Goal: Task Accomplishment & Management: Complete application form

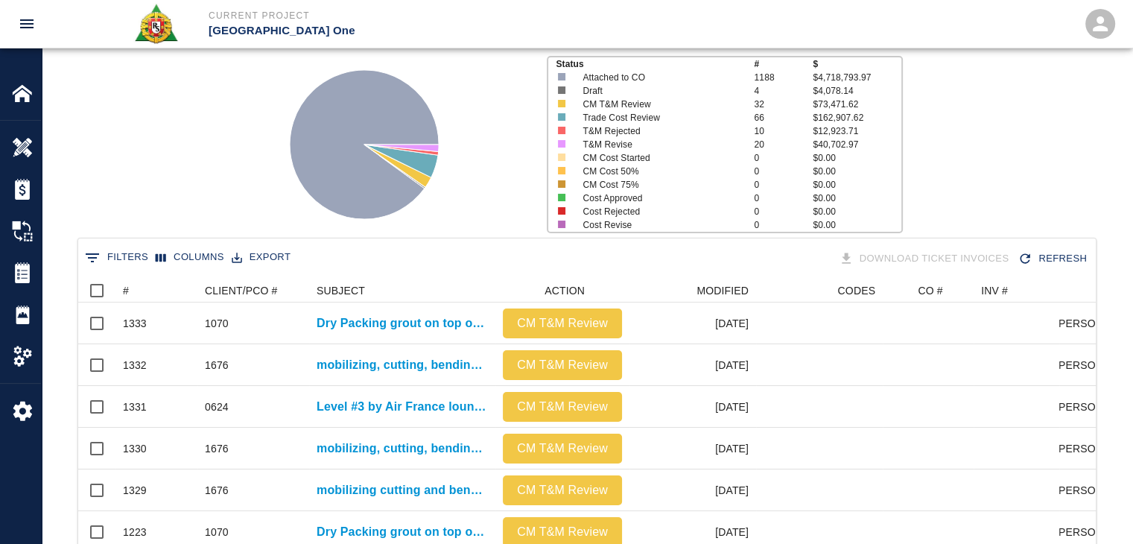
scroll to position [104, 0]
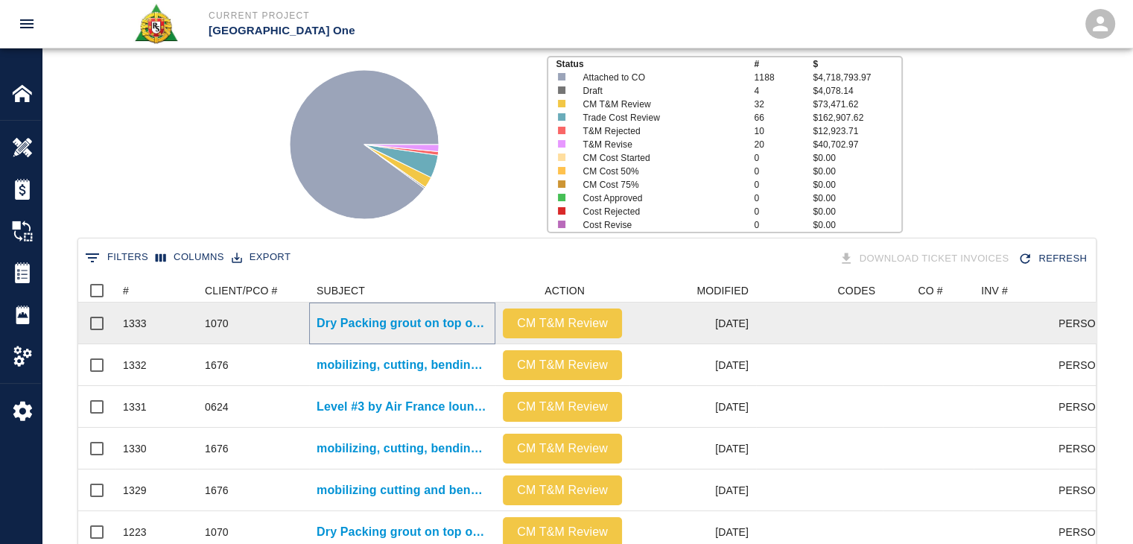
click at [391, 320] on p "Dry Packing grout on top of beams Column line N/19" at bounding box center [402, 323] width 171 height 18
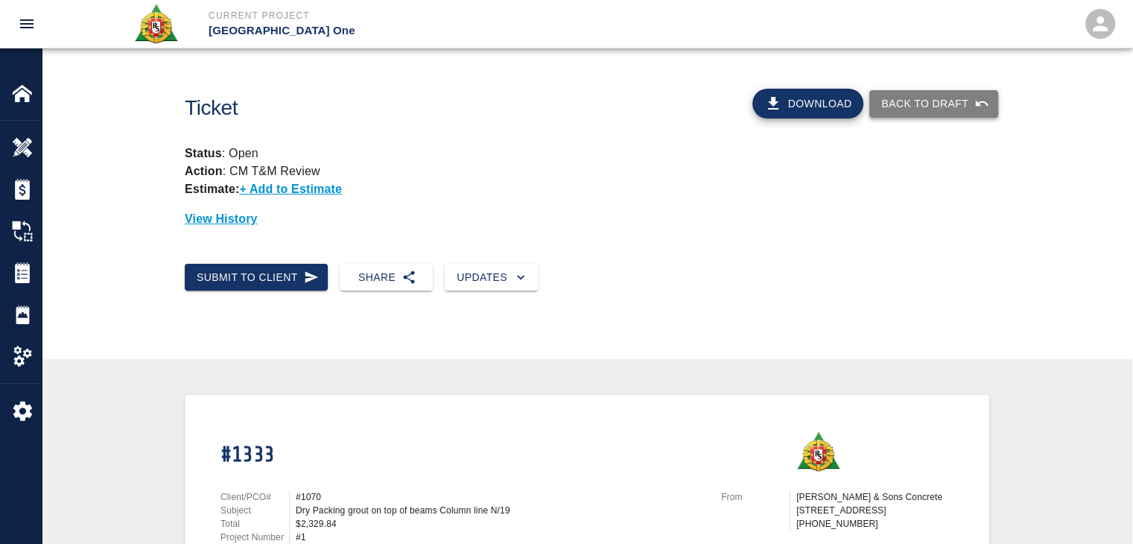
click at [911, 99] on button "Back to Draft" at bounding box center [934, 104] width 129 height 28
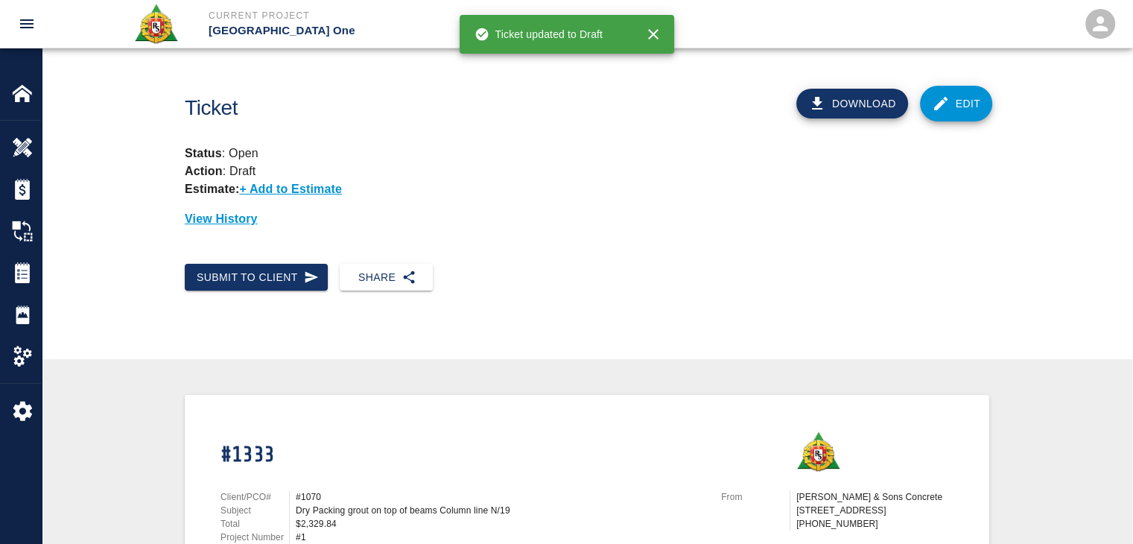
click at [955, 101] on link "Edit" at bounding box center [956, 104] width 73 height 36
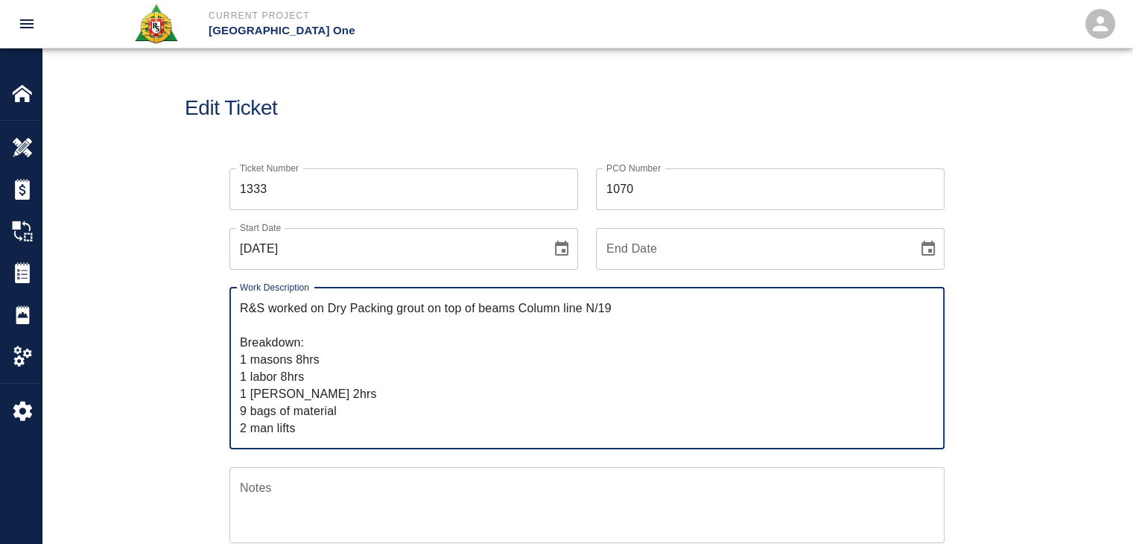
click at [331, 396] on textarea "R&S worked on Dry Packing grout on top of beams Column line N/19 Breakdown: 1 m…" at bounding box center [587, 368] width 695 height 137
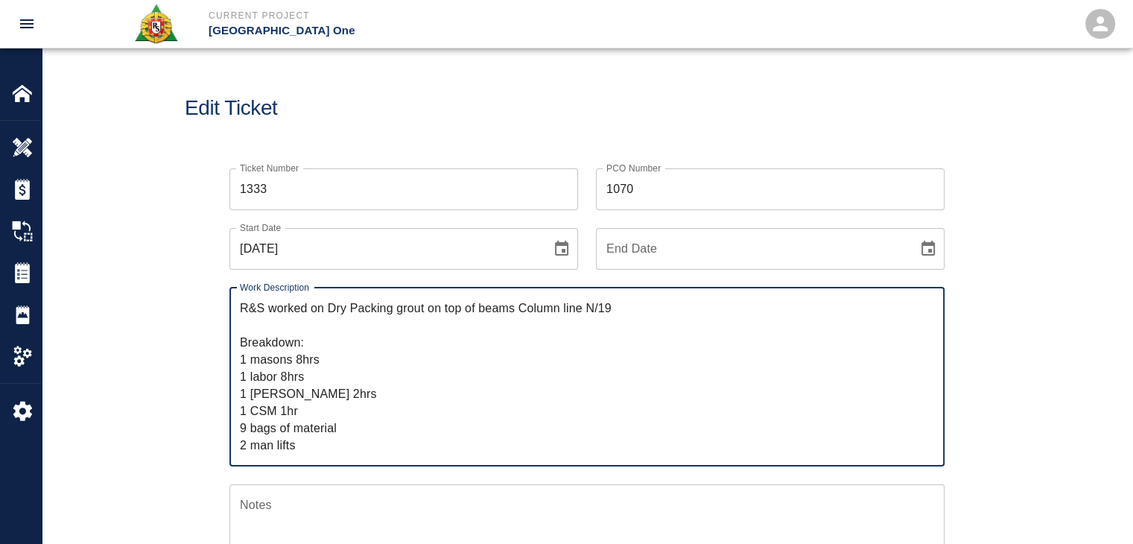
type textarea "R&S worked on Dry Packing grout on top of beams Column line N/19 Breakdown: 1 m…"
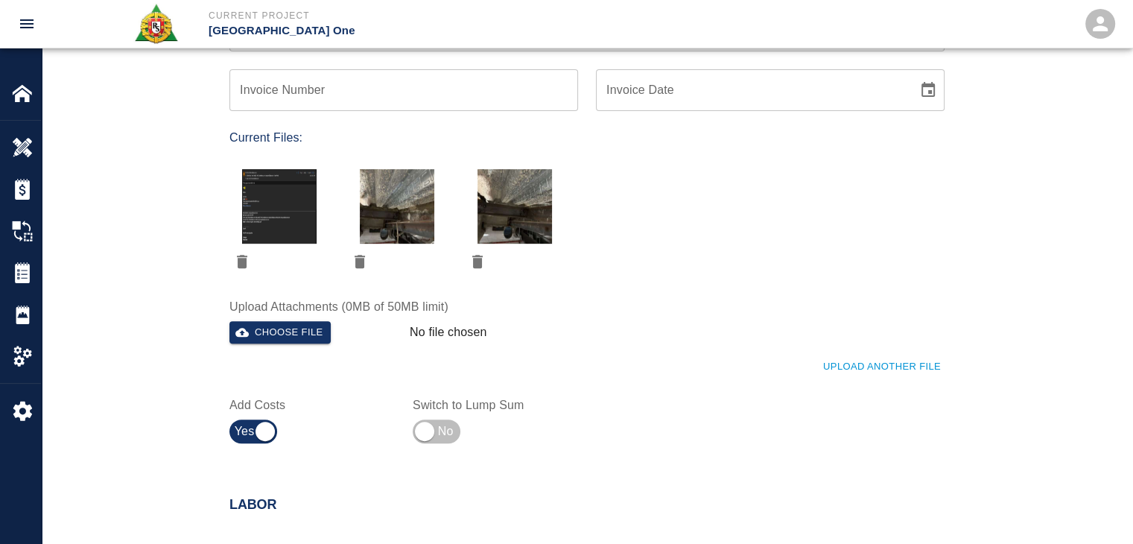
scroll to position [899, 0]
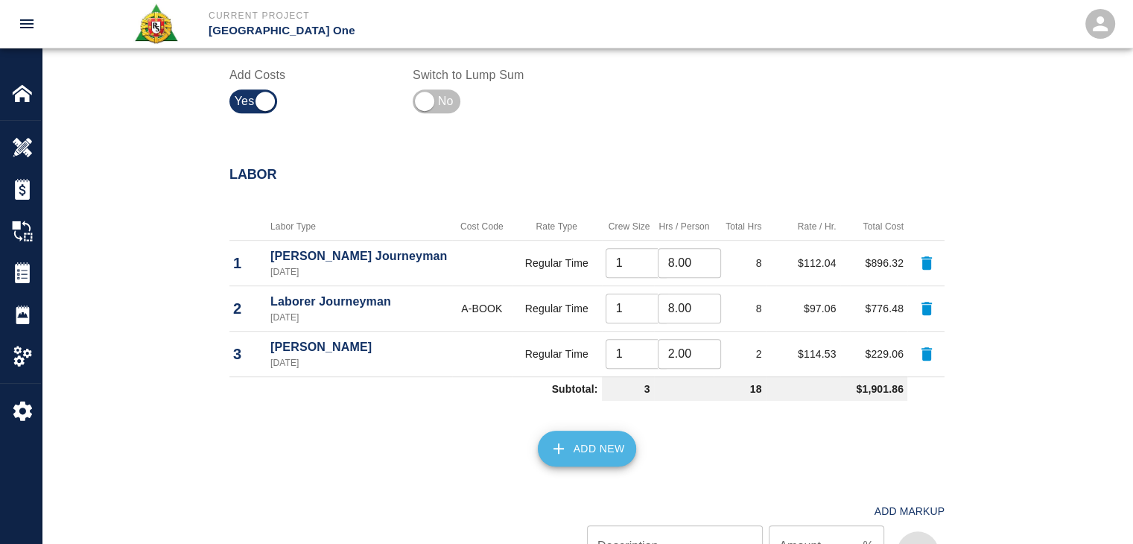
click at [576, 446] on button "Add New" at bounding box center [587, 449] width 99 height 36
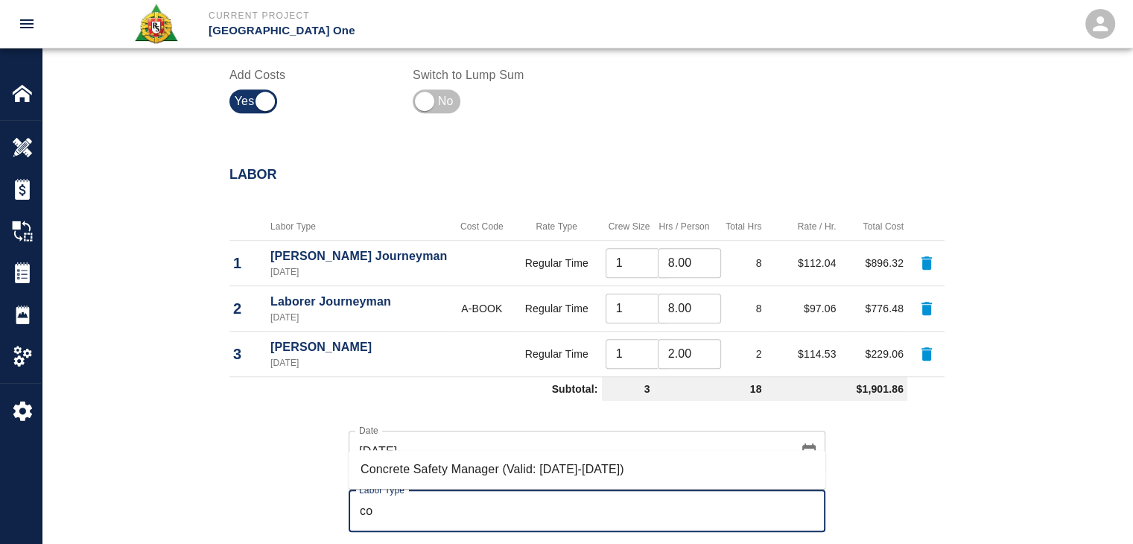
click at [536, 468] on li "Concrete Safety Manager (Valid: [DATE]-[DATE])" at bounding box center [587, 469] width 477 height 27
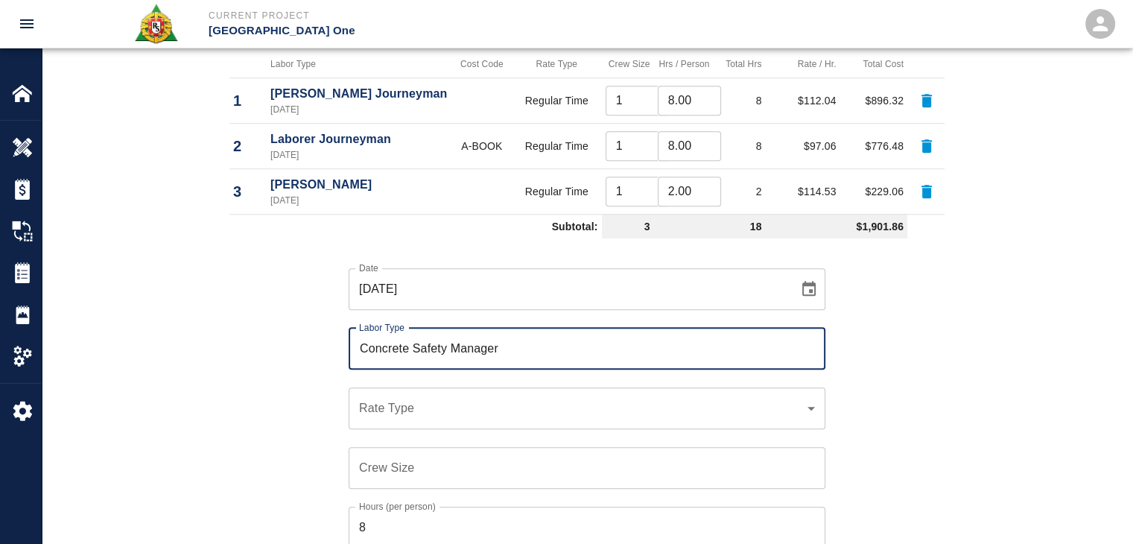
scroll to position [1063, 0]
type input "Concrete Safety Manager"
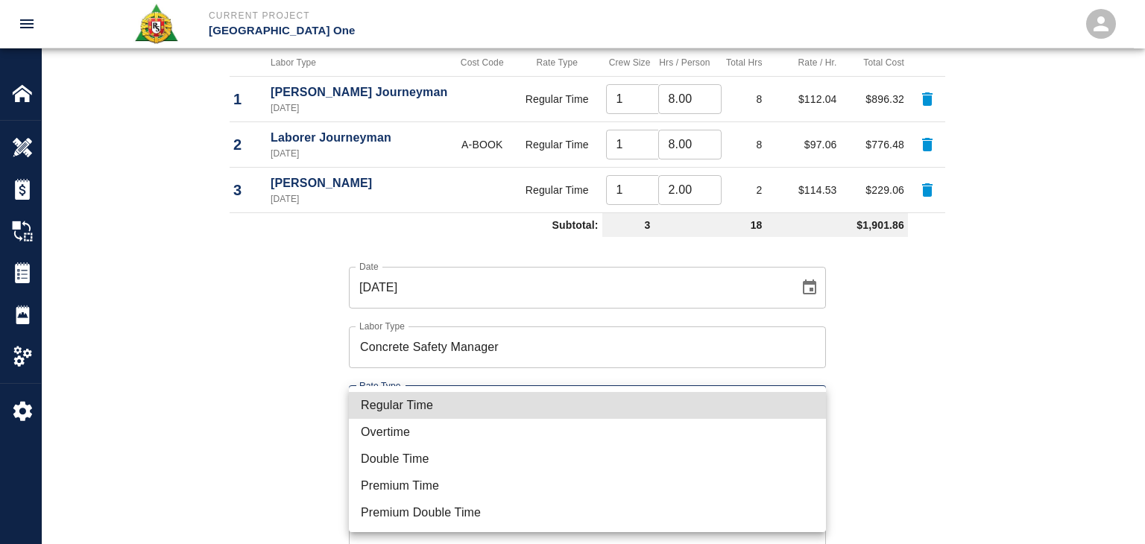
click at [449, 406] on li "Regular Time" at bounding box center [587, 405] width 477 height 27
type input "rate_rt"
type input "100.05"
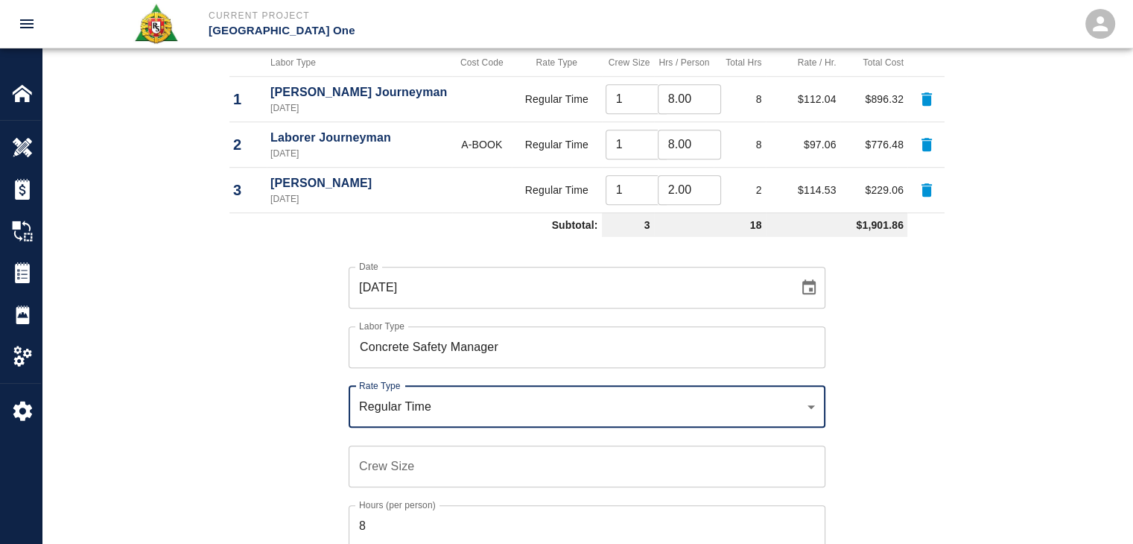
scroll to position [1183, 0]
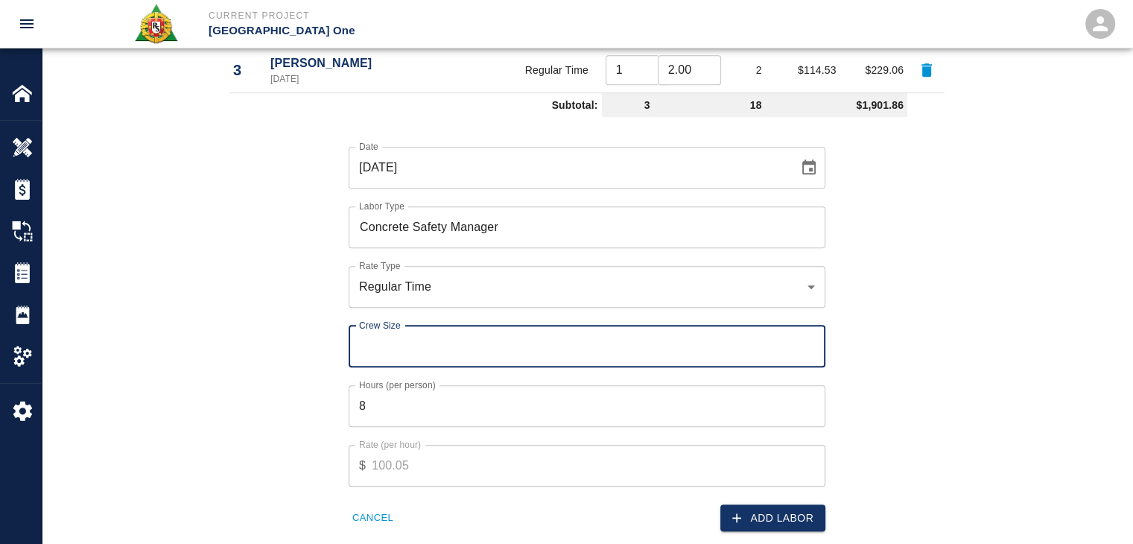
click at [396, 349] on input "Crew Size" at bounding box center [587, 347] width 477 height 42
type input "1"
click at [381, 393] on input "8" at bounding box center [587, 406] width 477 height 42
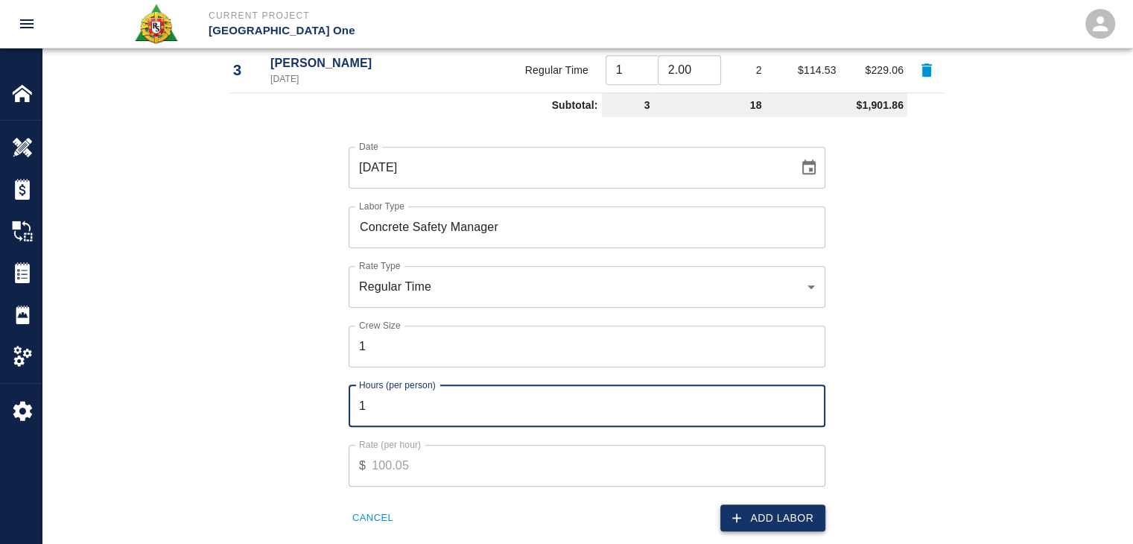
type input "1"
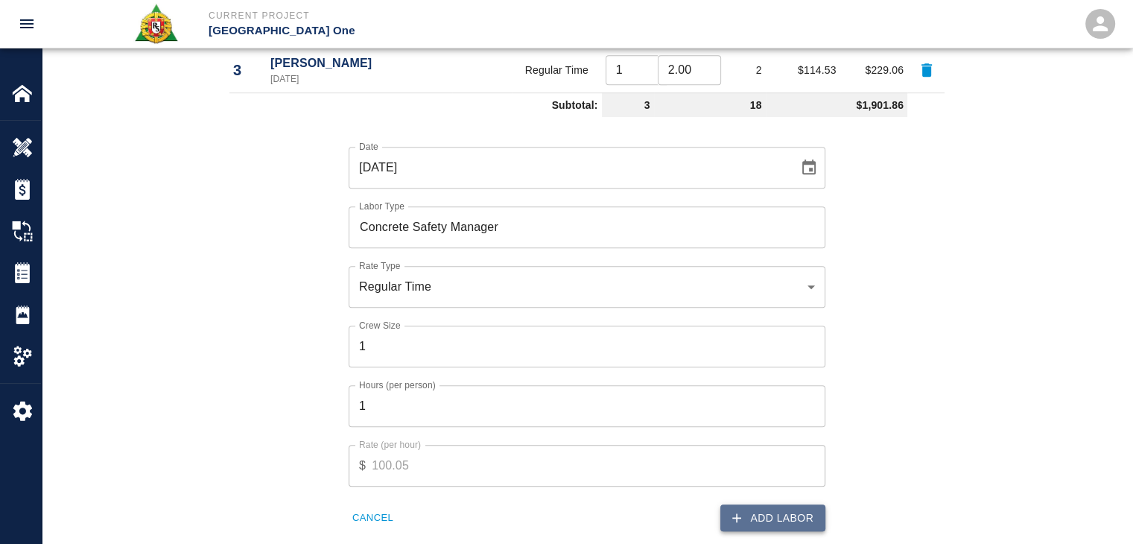
click at [729, 513] on button "Add Labor" at bounding box center [773, 518] width 105 height 28
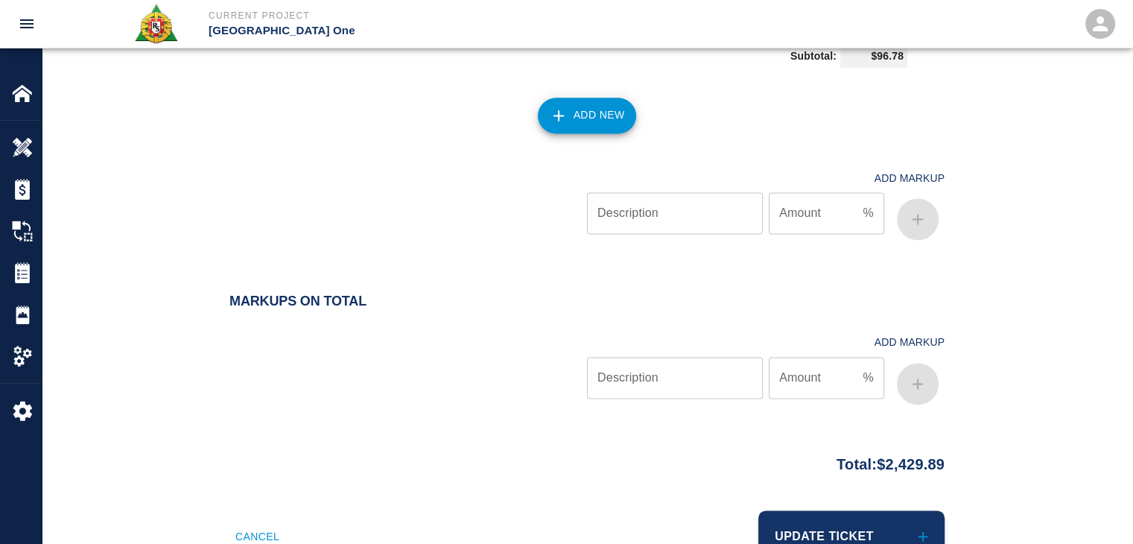
scroll to position [2068, 0]
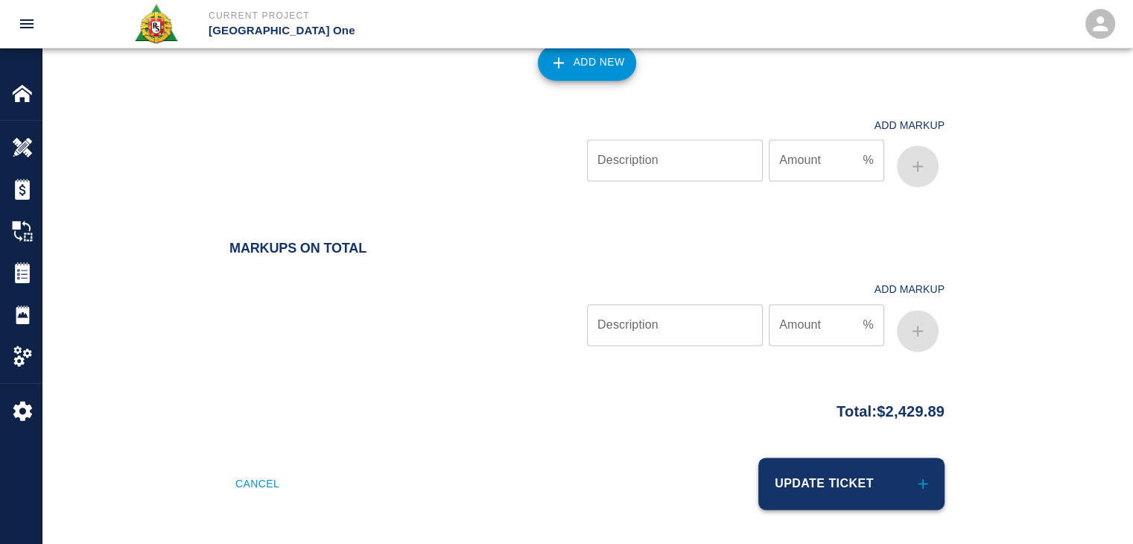
click at [829, 491] on button "Update Ticket" at bounding box center [852, 484] width 186 height 52
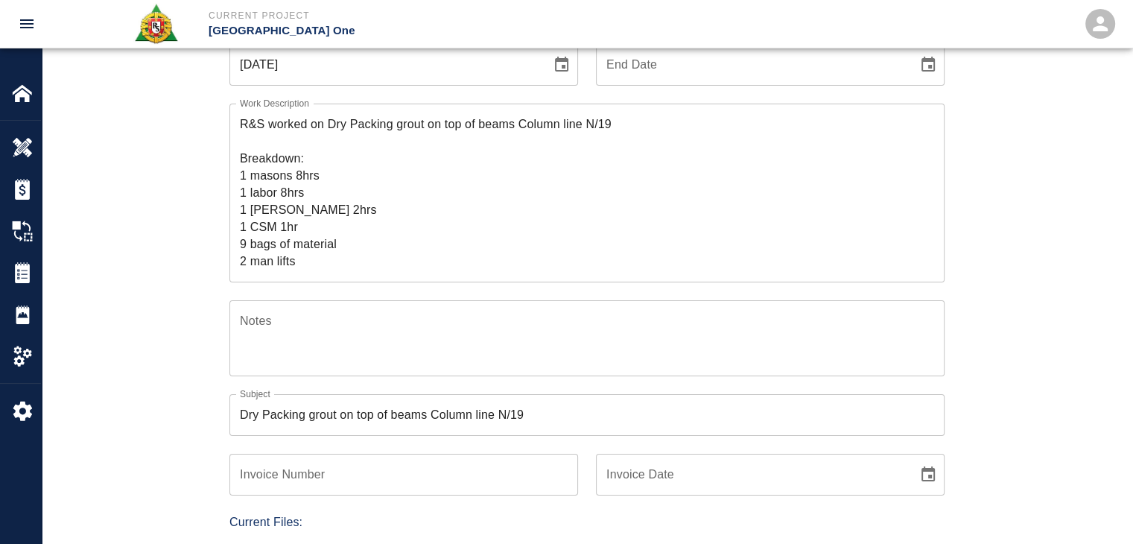
scroll to position [0, 0]
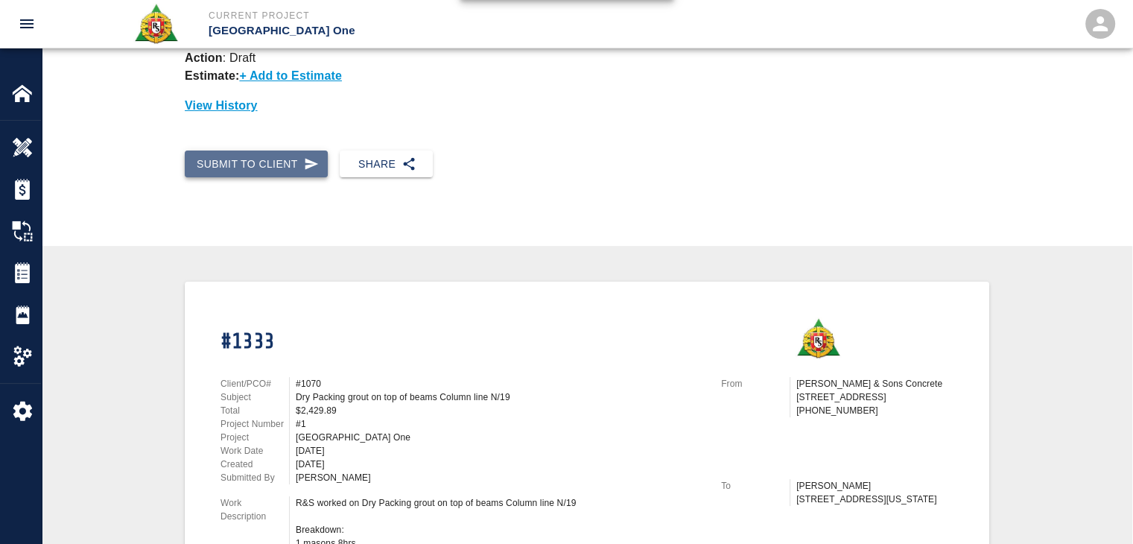
click at [248, 151] on button "Submit to Client" at bounding box center [256, 165] width 143 height 28
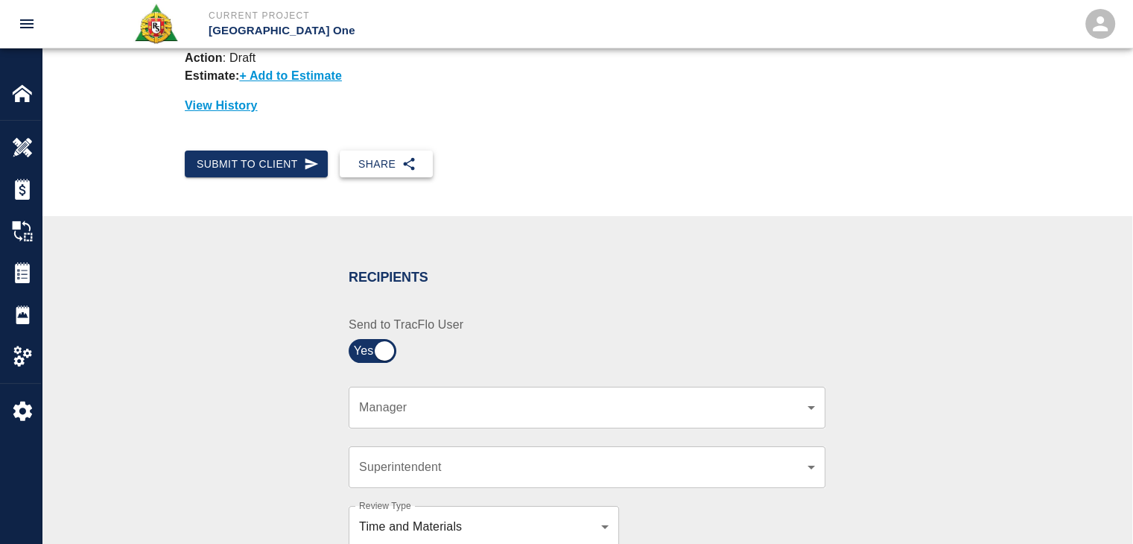
scroll to position [350, 0]
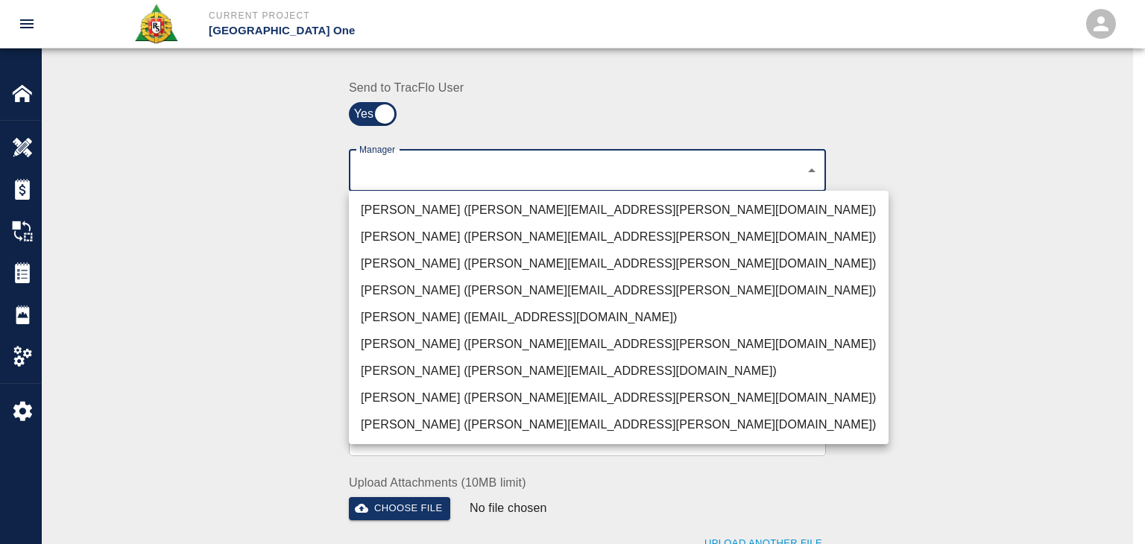
click at [429, 212] on li "[PERSON_NAME] ([PERSON_NAME][EMAIL_ADDRESS][PERSON_NAME][DOMAIN_NAME])" at bounding box center [619, 210] width 540 height 27
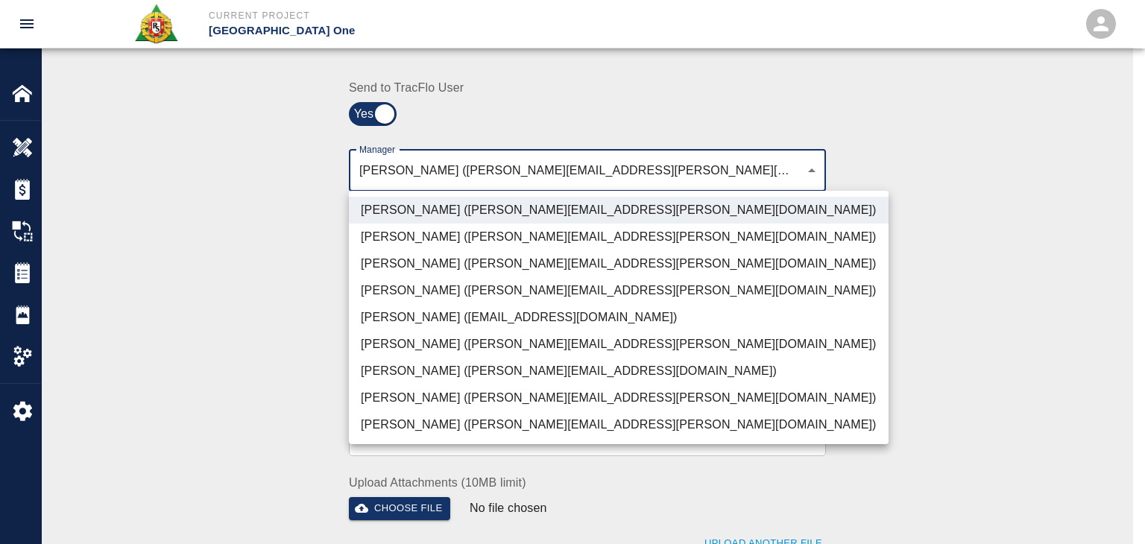
click at [390, 263] on li "[PERSON_NAME] ([PERSON_NAME][EMAIL_ADDRESS][PERSON_NAME][DOMAIN_NAME])" at bounding box center [619, 263] width 540 height 27
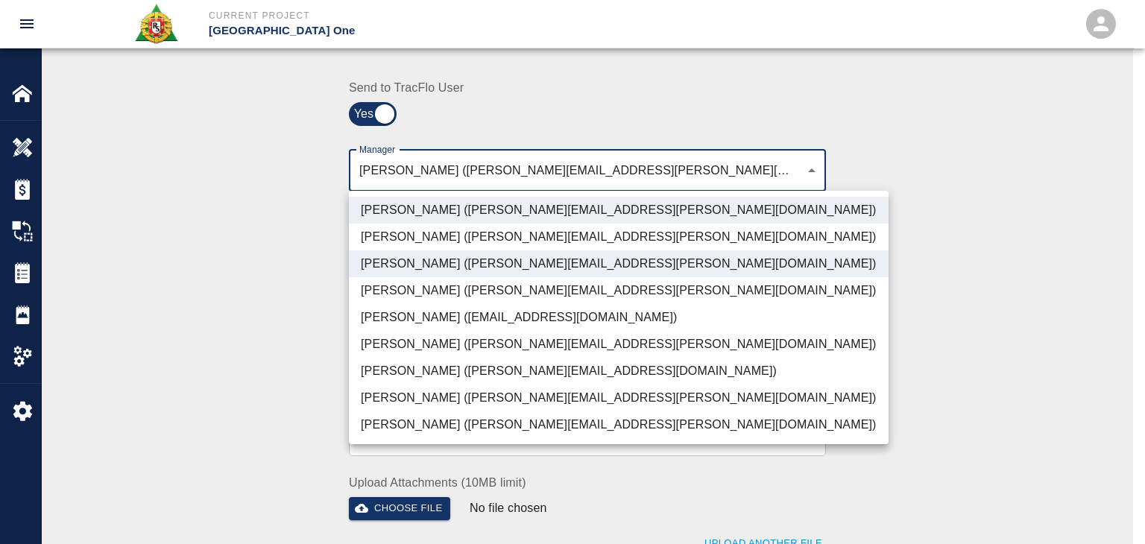
click at [417, 391] on li "[PERSON_NAME] ([PERSON_NAME][EMAIL_ADDRESS][PERSON_NAME][DOMAIN_NAME])" at bounding box center [619, 398] width 540 height 27
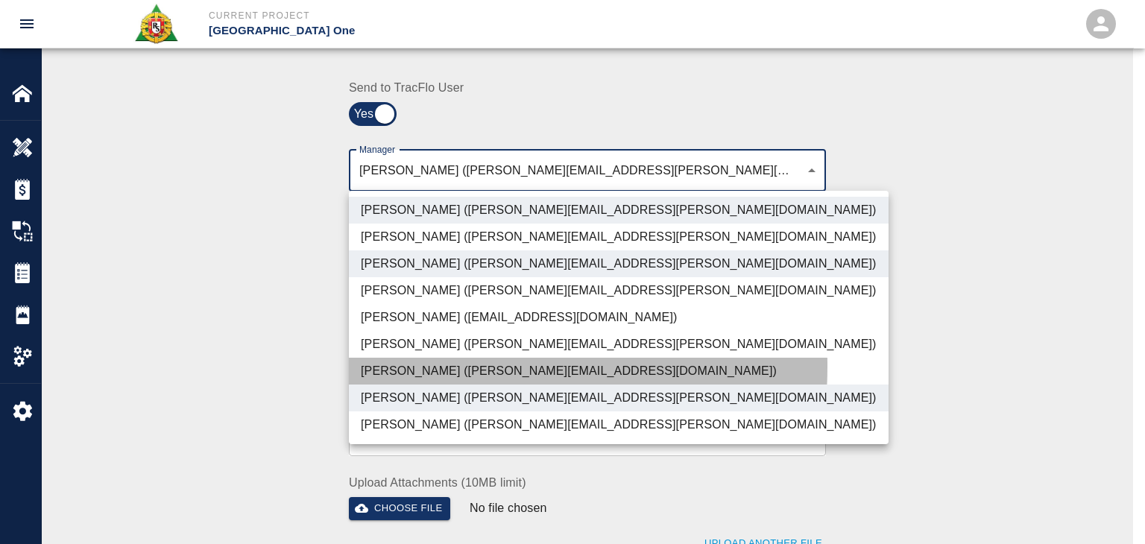
click at [399, 366] on li "[PERSON_NAME] ([PERSON_NAME][EMAIL_ADDRESS][DOMAIN_NAME])" at bounding box center [619, 371] width 540 height 27
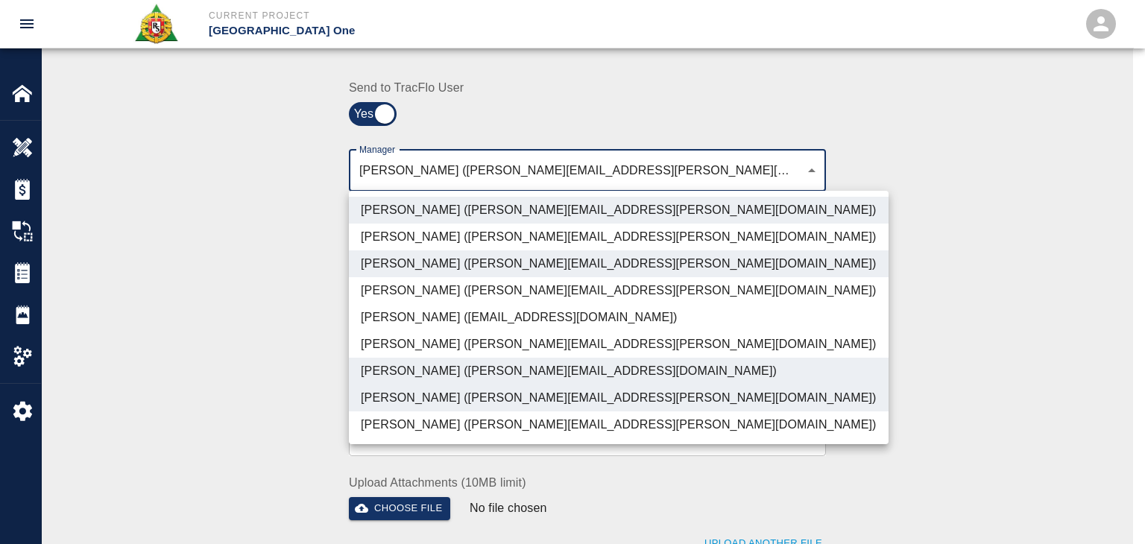
click at [402, 419] on li "[PERSON_NAME] ([PERSON_NAME][EMAIL_ADDRESS][PERSON_NAME][DOMAIN_NAME])" at bounding box center [619, 424] width 540 height 27
type input "ede96749-2565-4a65-a76c-ac2c5448e16e,69d78ca4-8a93-4c72-a988-7271956ccf0b,b38a7…"
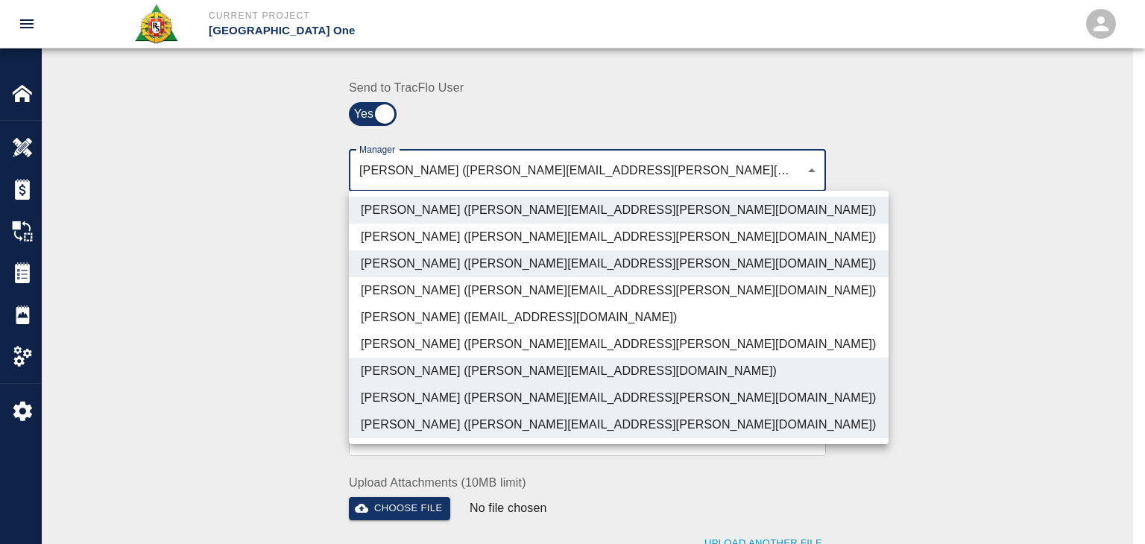
click at [233, 330] on div at bounding box center [572, 272] width 1145 height 544
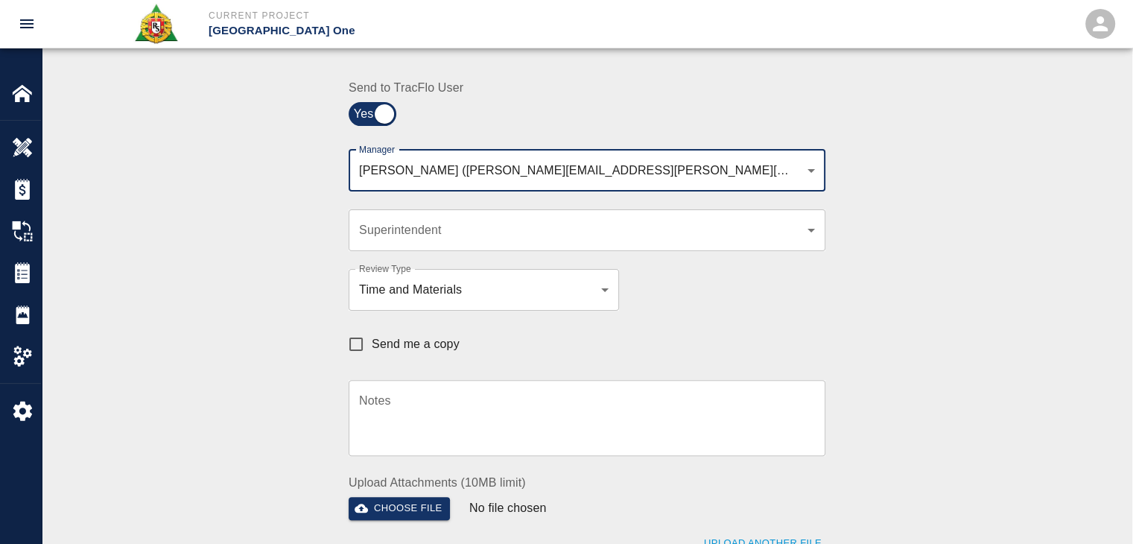
click at [354, 335] on input "Send me a copy" at bounding box center [356, 344] width 31 height 31
checkbox input "true"
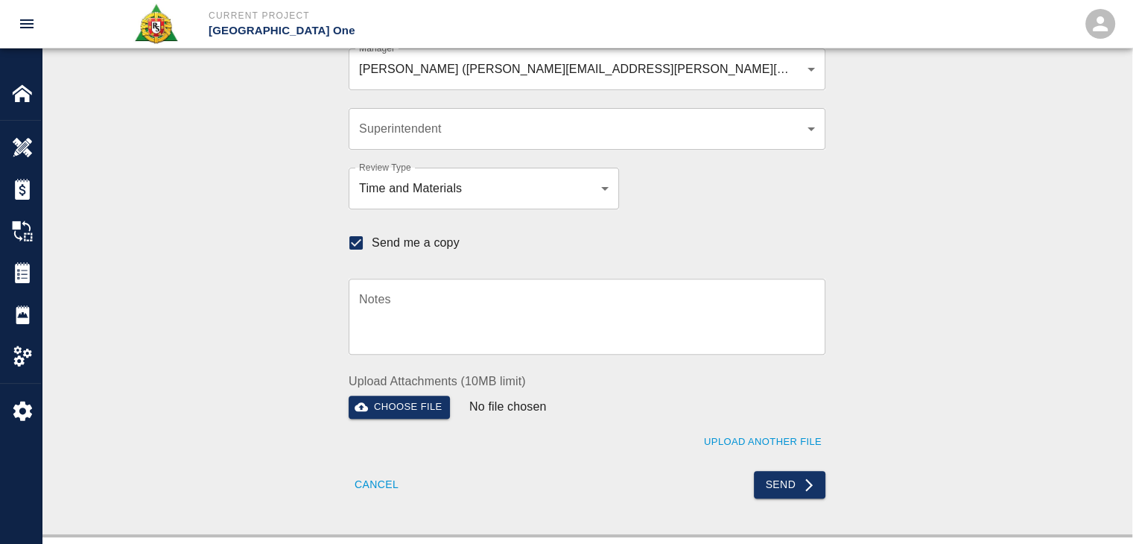
scroll to position [450, 0]
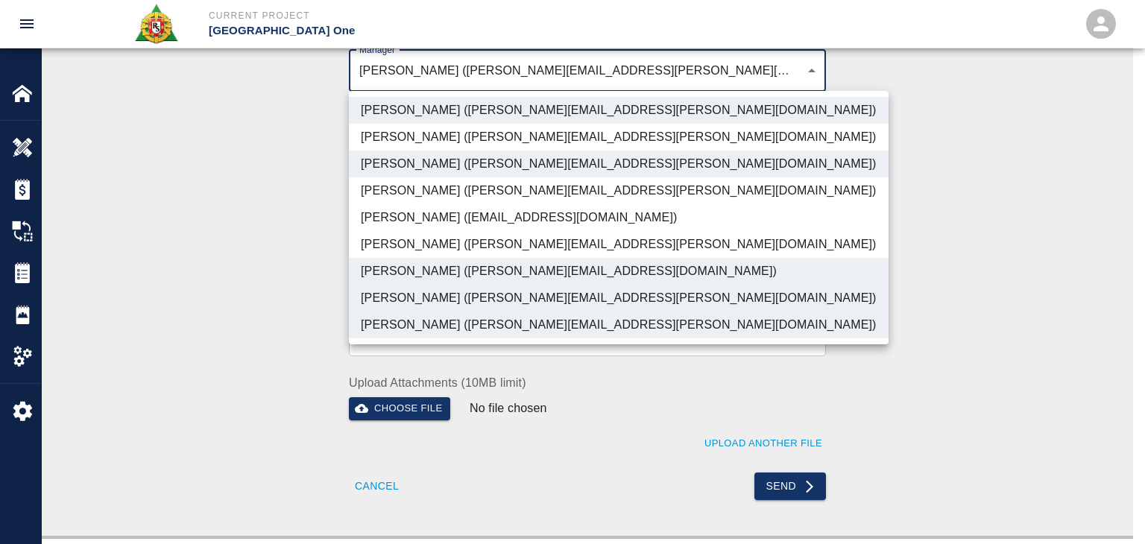
click at [437, 114] on li "[PERSON_NAME] ([PERSON_NAME][EMAIL_ADDRESS][PERSON_NAME][DOMAIN_NAME])" at bounding box center [619, 110] width 540 height 27
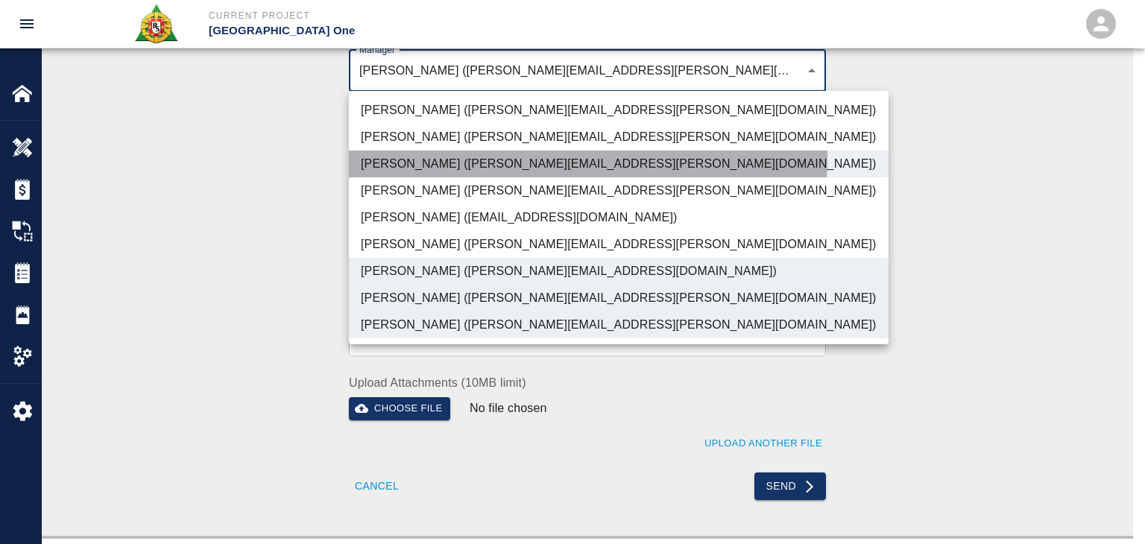
click at [476, 156] on li "[PERSON_NAME] ([PERSON_NAME][EMAIL_ADDRESS][PERSON_NAME][DOMAIN_NAME])" at bounding box center [619, 164] width 540 height 27
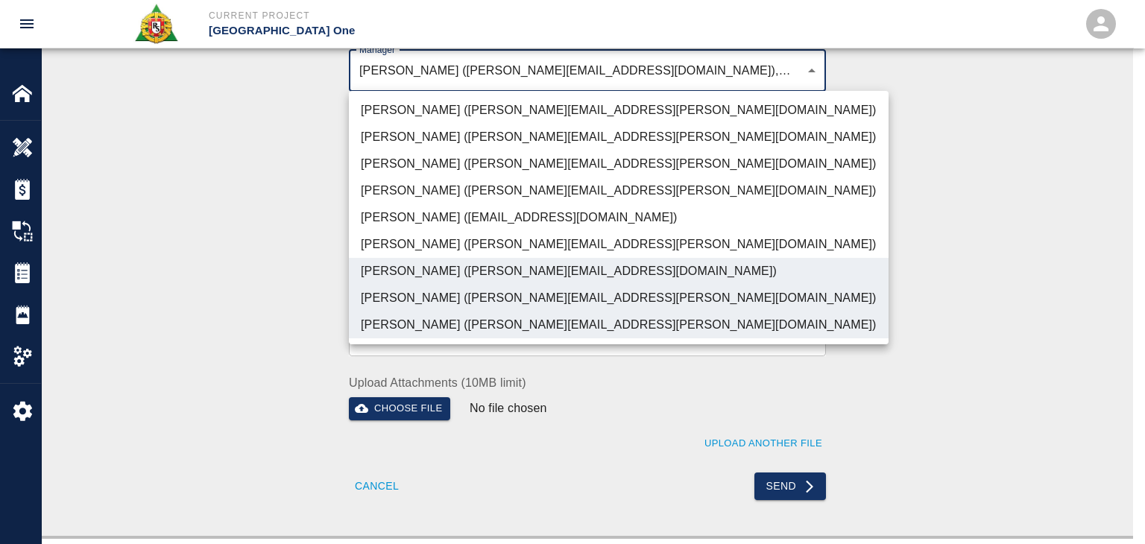
click at [468, 276] on li "[PERSON_NAME] ([PERSON_NAME][EMAIL_ADDRESS][DOMAIN_NAME])" at bounding box center [619, 271] width 540 height 27
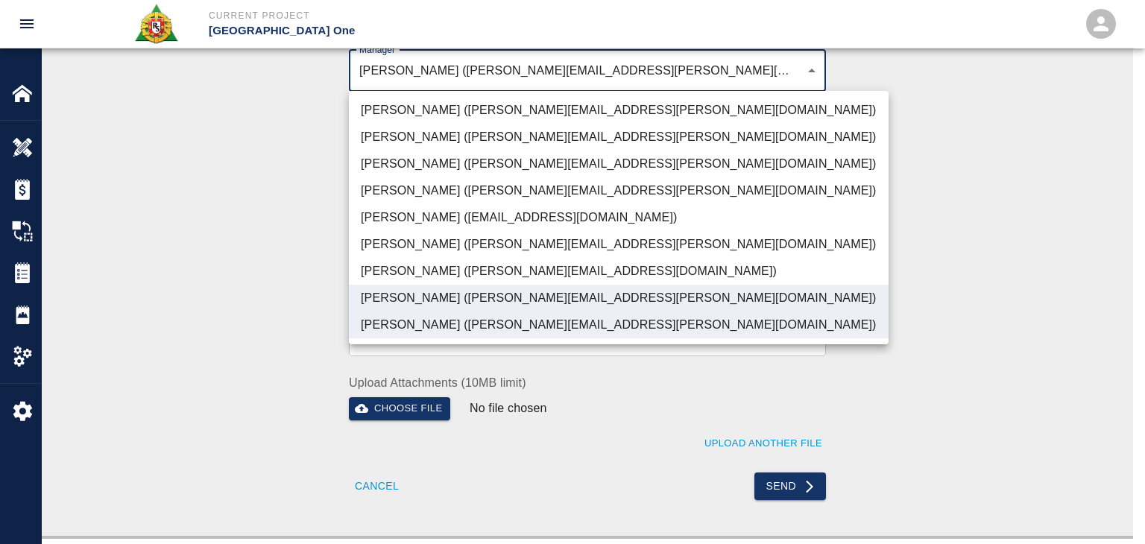
click at [487, 292] on li "[PERSON_NAME] ([PERSON_NAME][EMAIL_ADDRESS][PERSON_NAME][DOMAIN_NAME])" at bounding box center [619, 298] width 540 height 27
type input "c39cceed-408b-425c-8e6e-2ba4124ec740"
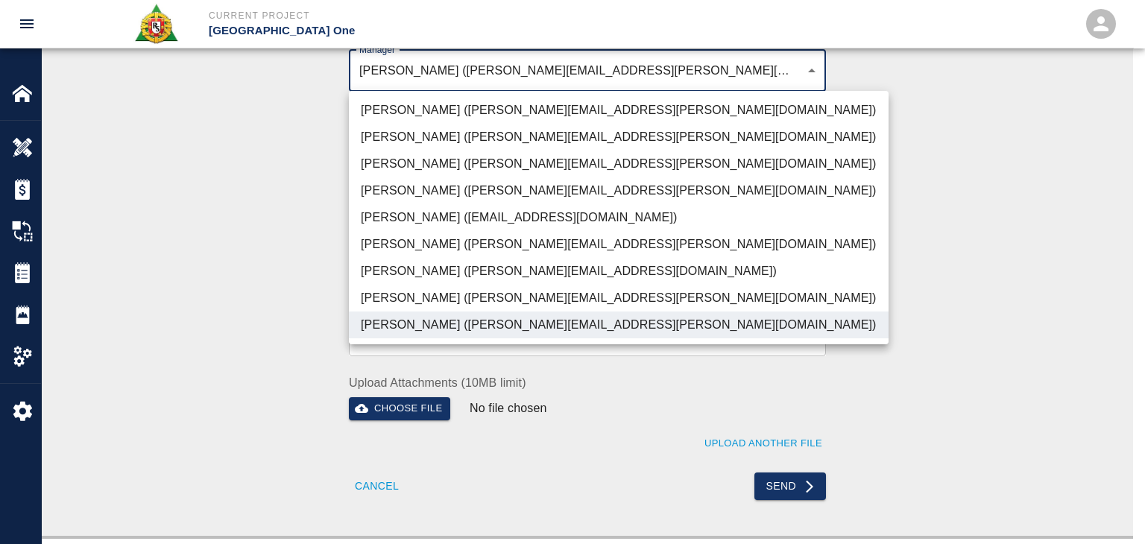
click at [554, 327] on li "[PERSON_NAME] ([PERSON_NAME][EMAIL_ADDRESS][PERSON_NAME][DOMAIN_NAME])" at bounding box center [619, 324] width 540 height 27
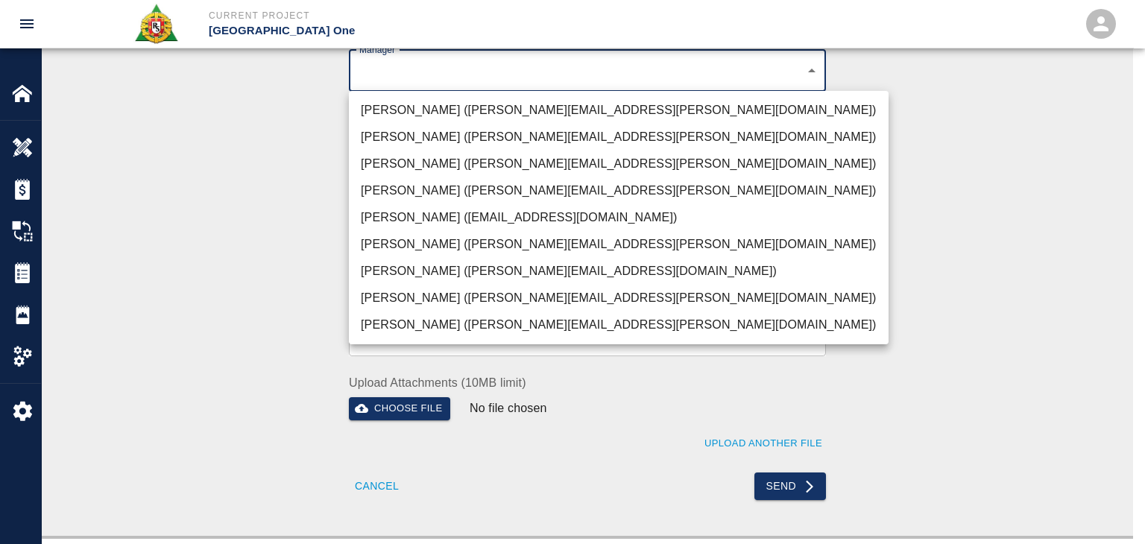
click at [132, 230] on div at bounding box center [572, 272] width 1145 height 544
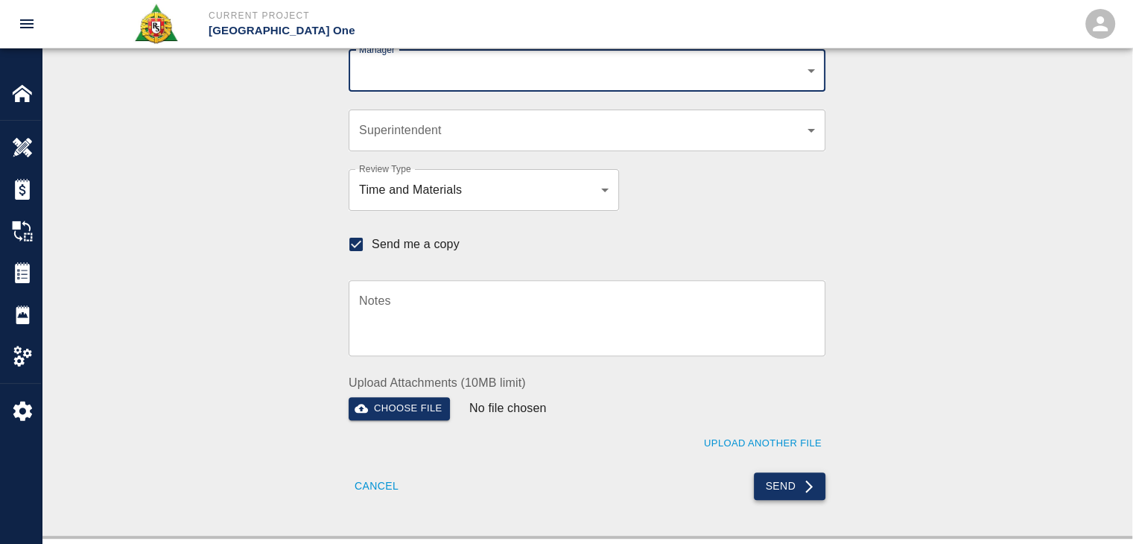
click at [761, 490] on button "Send" at bounding box center [790, 486] width 72 height 28
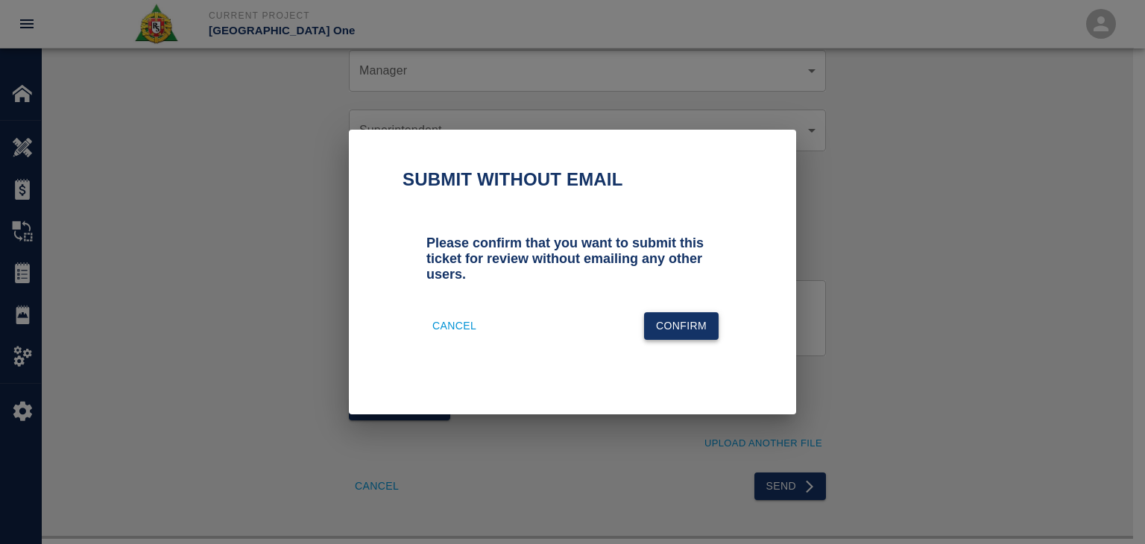
click at [653, 321] on button "Confirm" at bounding box center [681, 326] width 75 height 28
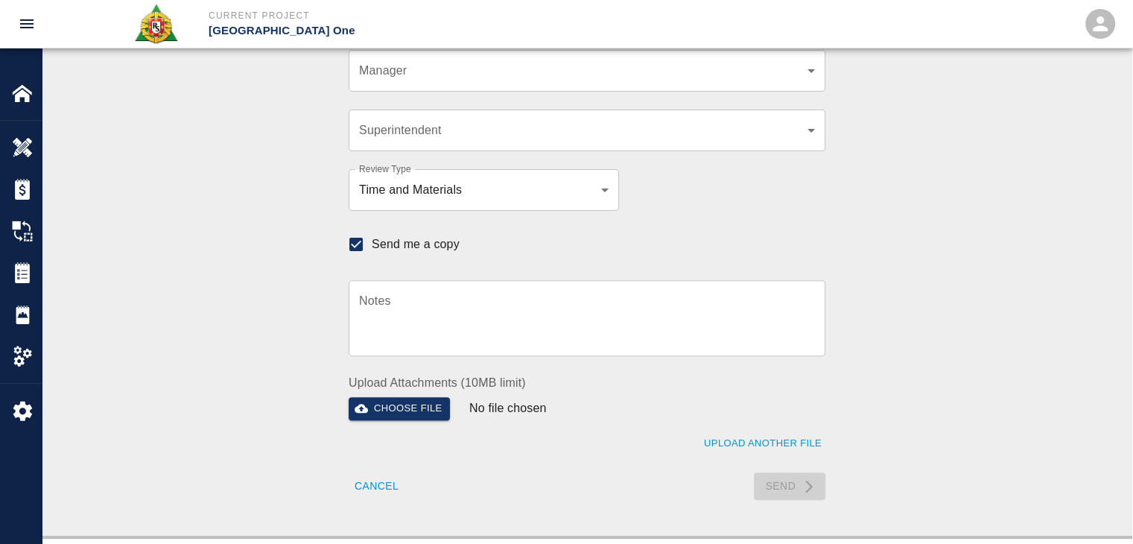
checkbox input "false"
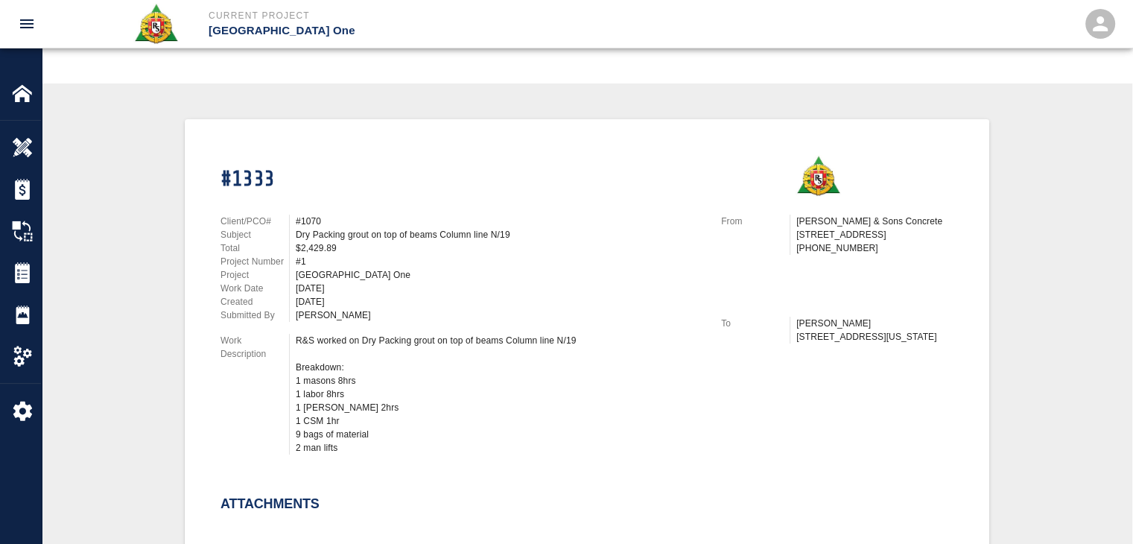
scroll to position [0, 0]
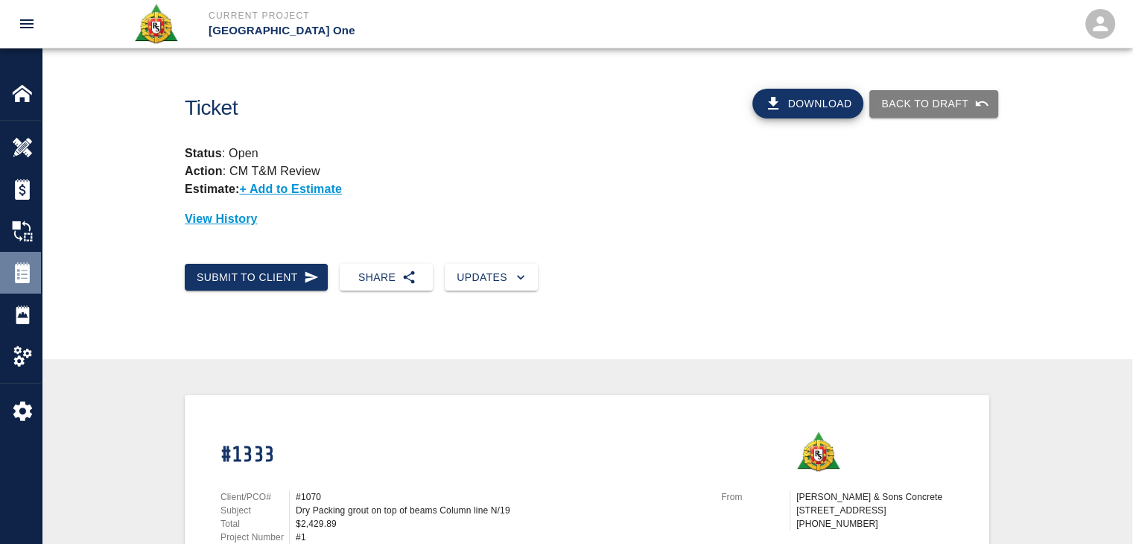
click at [21, 277] on img at bounding box center [22, 272] width 21 height 21
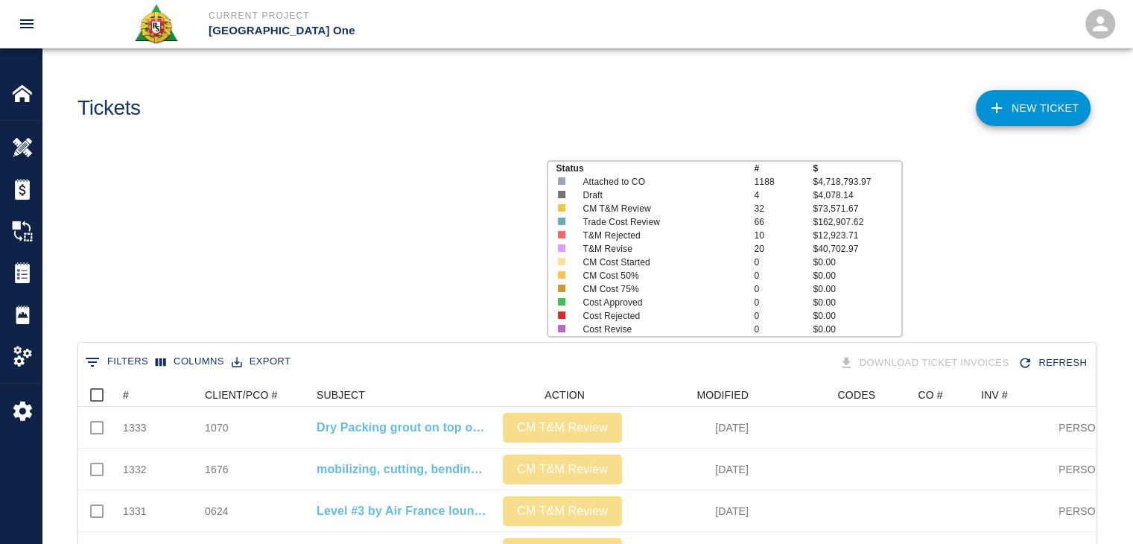
scroll to position [858, 1007]
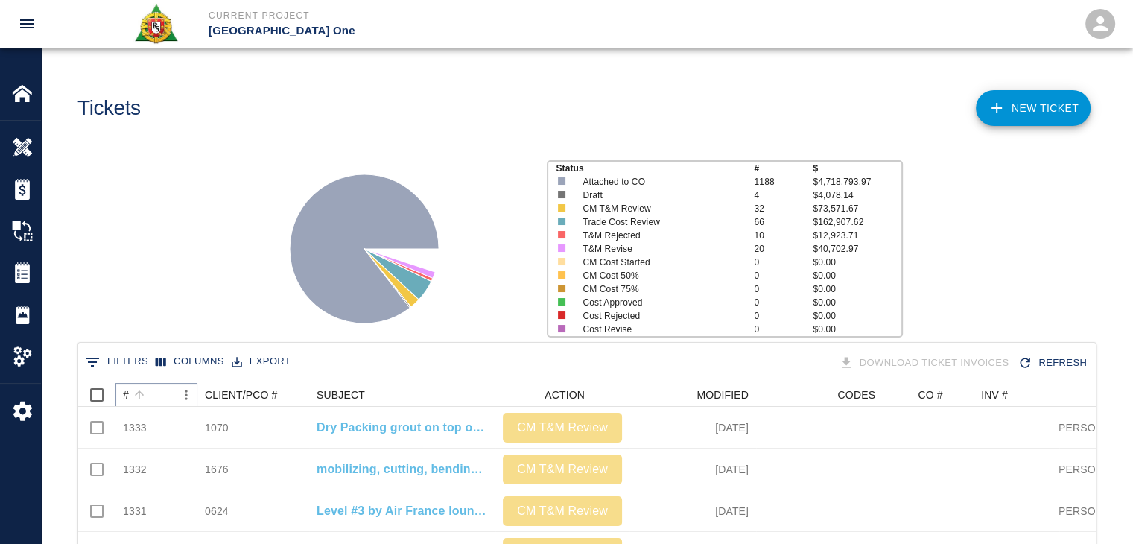
click at [146, 393] on button "Sort" at bounding box center [139, 395] width 21 height 21
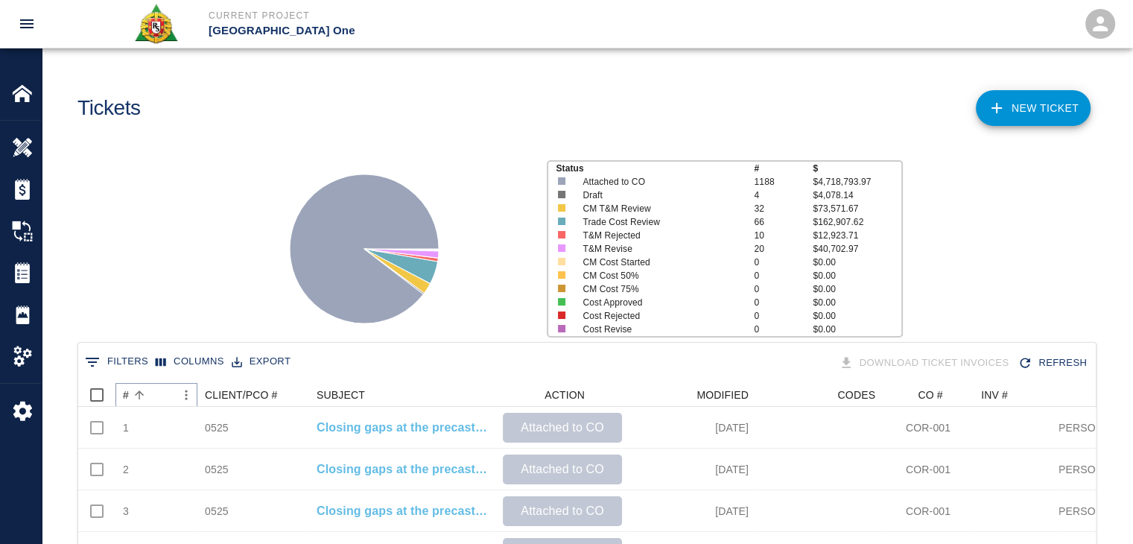
click at [146, 393] on button "Sort" at bounding box center [139, 395] width 21 height 21
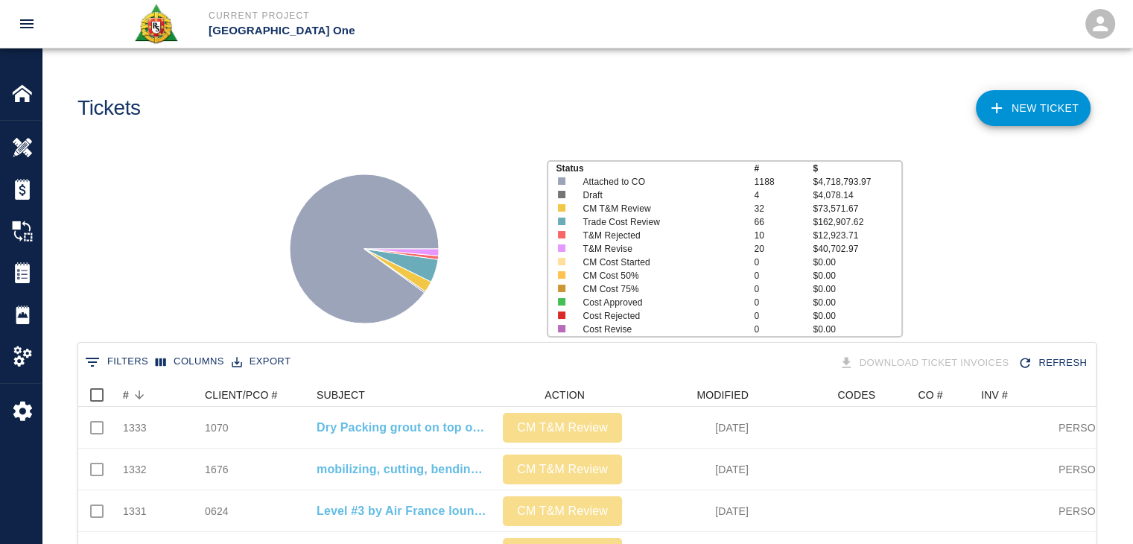
click at [201, 244] on div "Status # $ Attached to CO 1188 $4,718,793.97 Draft 4 $4,078.14 CM T&M Review 32…" at bounding box center [581, 243] width 1103 height 198
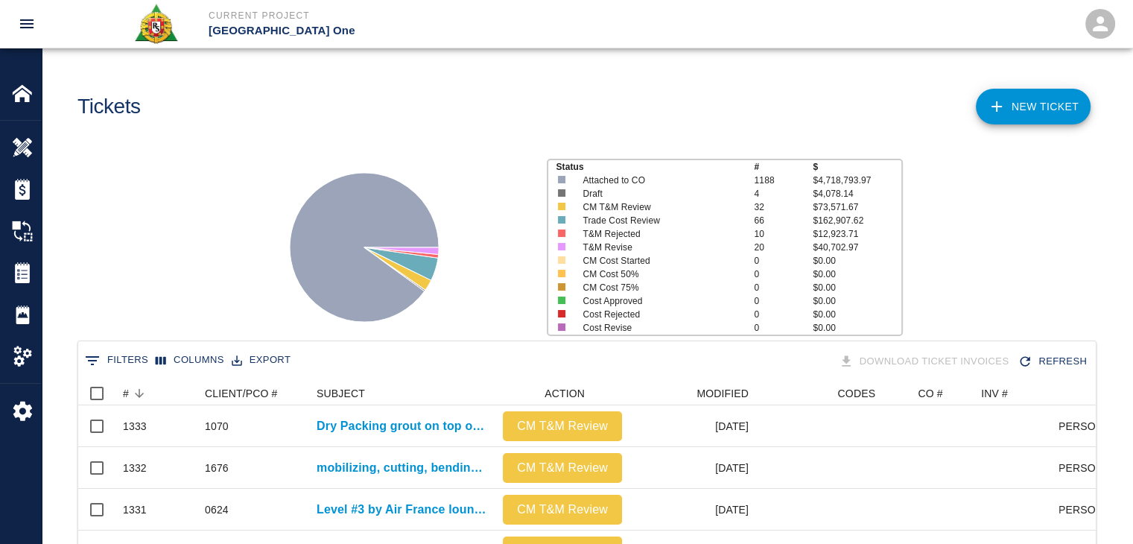
scroll to position [0, 0]
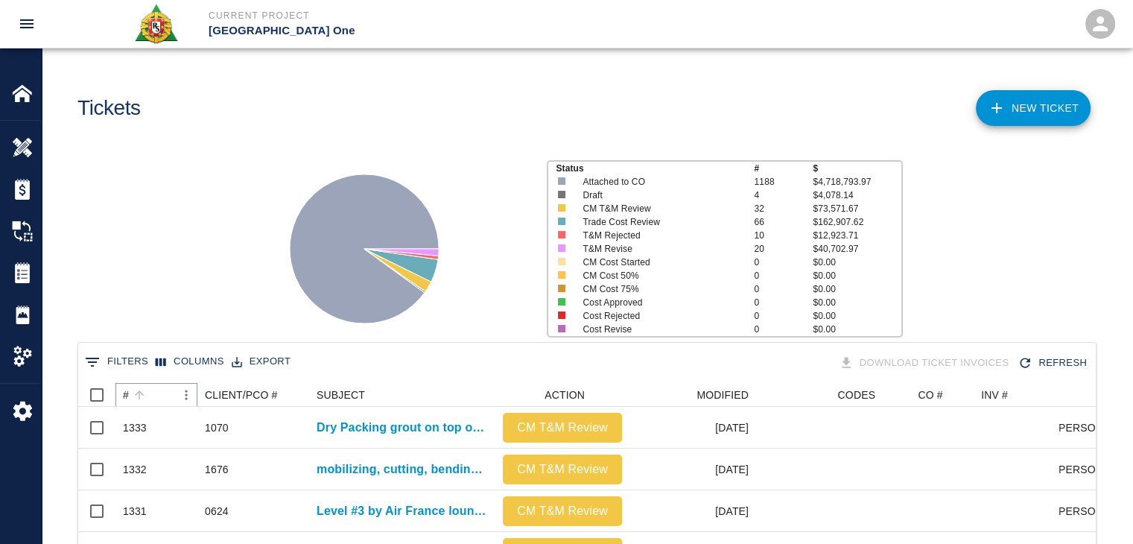
click at [146, 396] on button "Sort" at bounding box center [139, 395] width 21 height 21
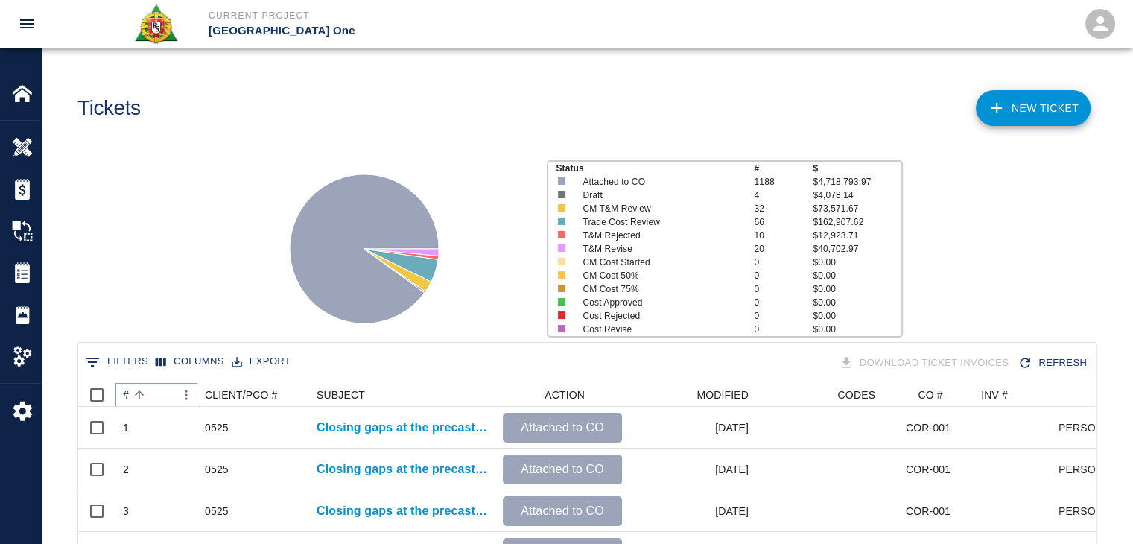
click at [146, 396] on button "Sort" at bounding box center [139, 395] width 21 height 21
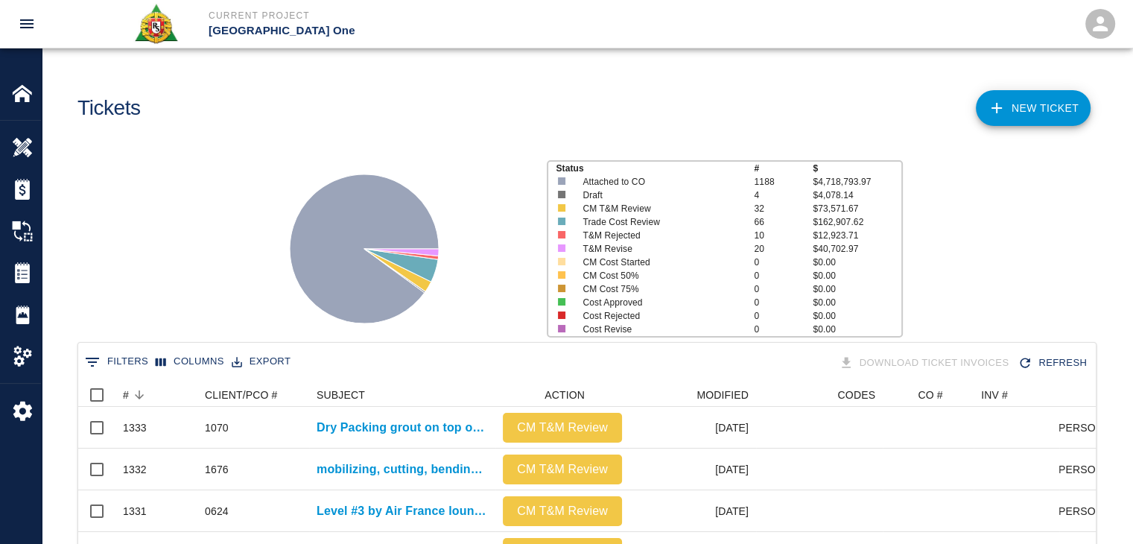
click at [148, 293] on div "Status # $ Attached to CO 1188 $4,718,793.97 Draft 4 $4,078.14 CM T&M Review 32…" at bounding box center [581, 243] width 1103 height 198
